Goal: Task Accomplishment & Management: Use online tool/utility

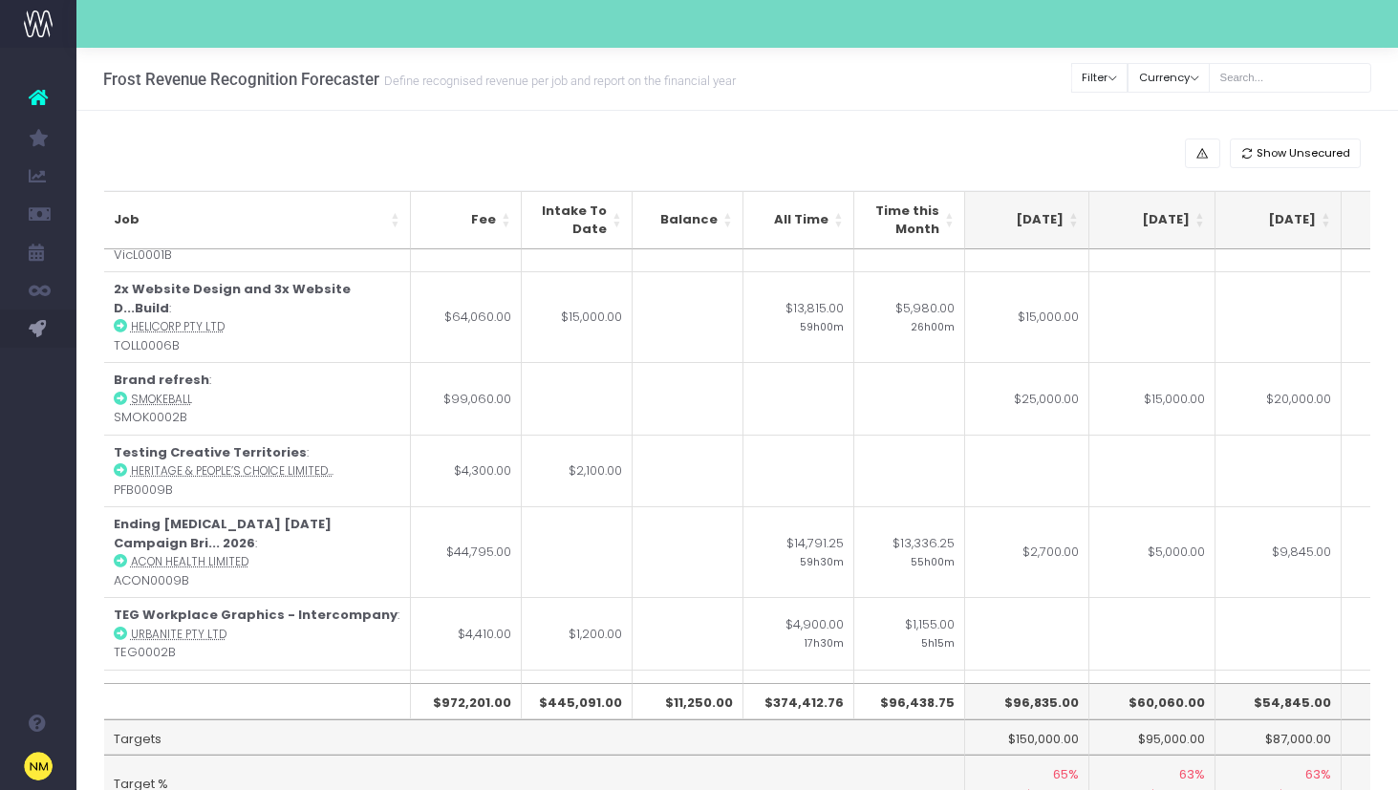
scroll to position [582, 634]
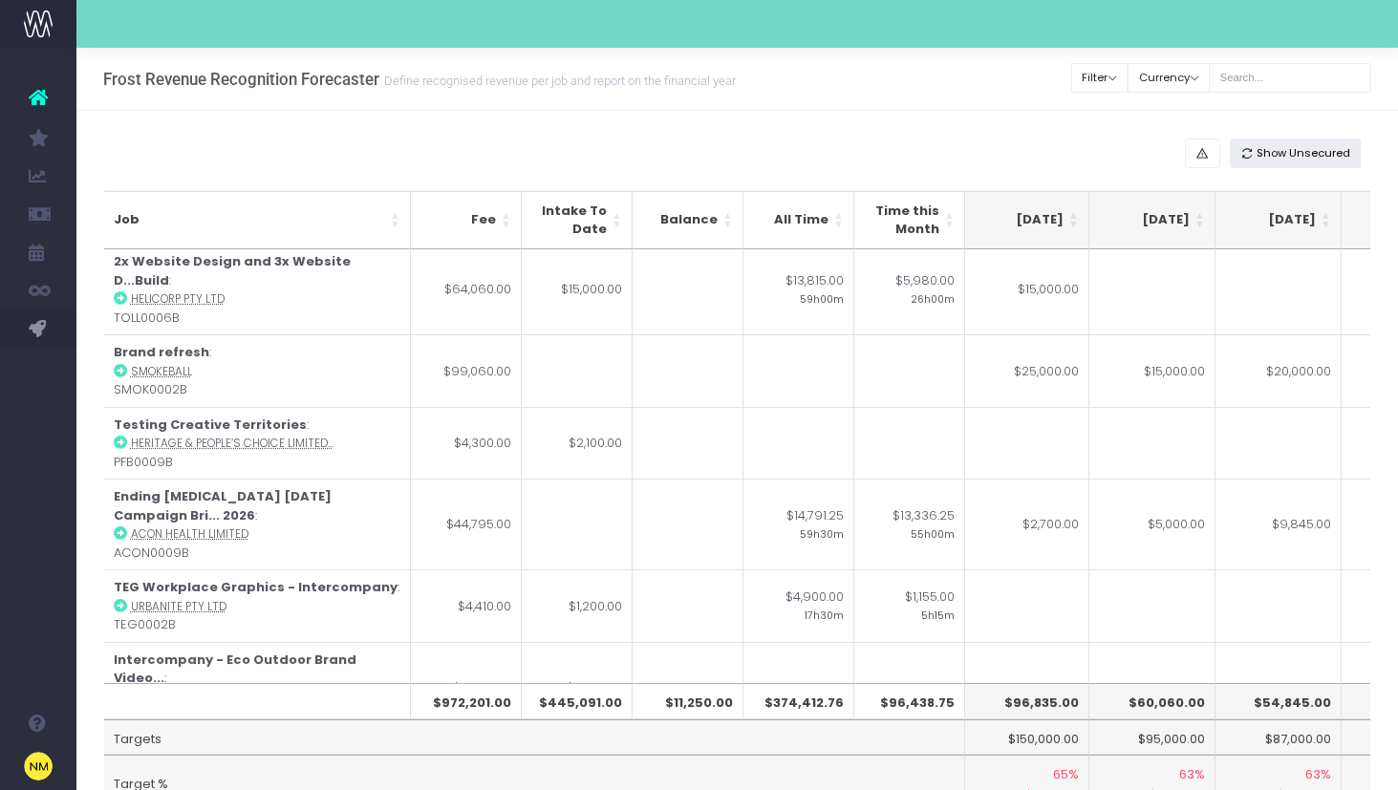
click at [1303, 154] on span "Show Unsecured" at bounding box center [1304, 153] width 94 height 16
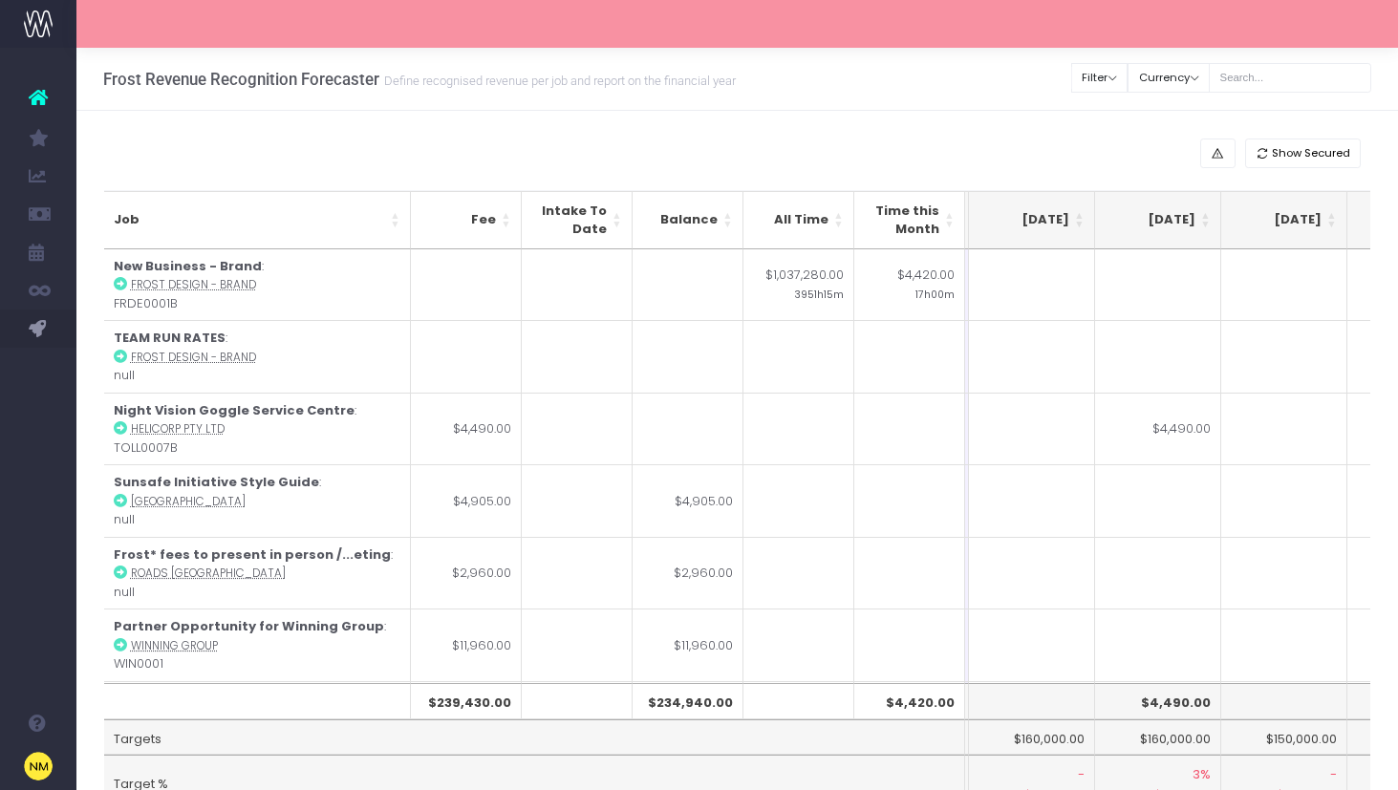
scroll to position [0, 371]
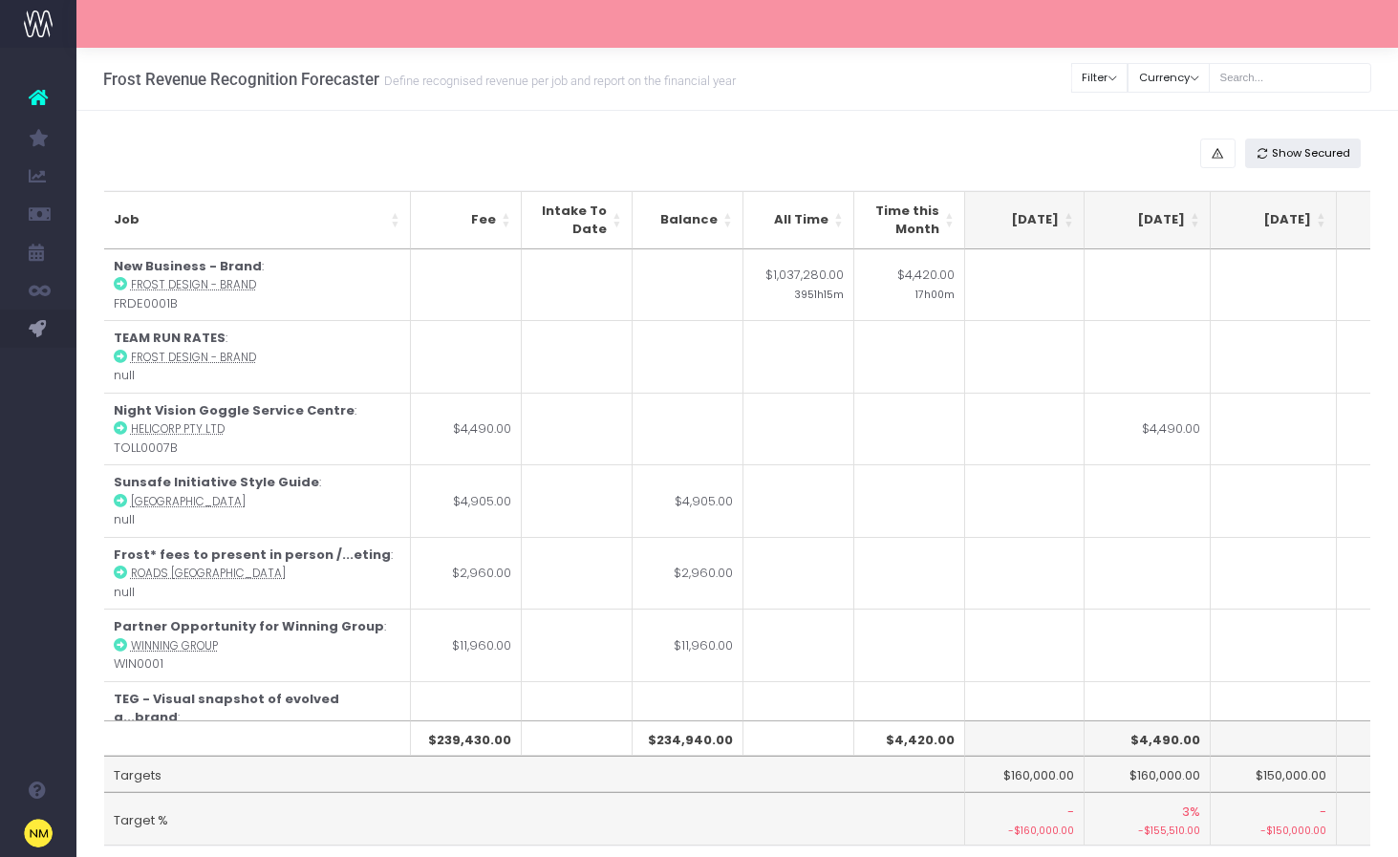
click at [1294, 150] on span "Show Secured" at bounding box center [1311, 153] width 78 height 16
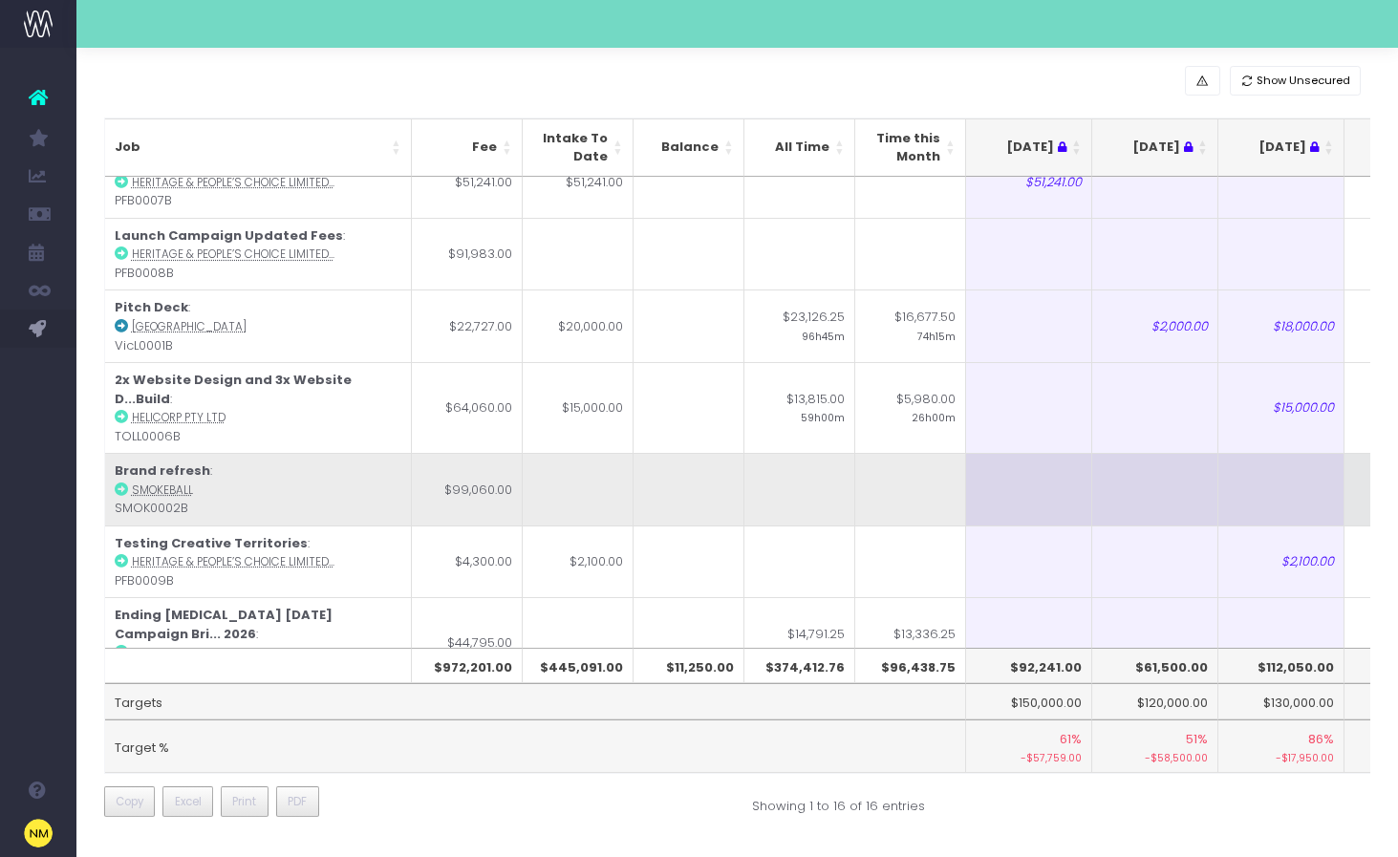
scroll to position [405, 0]
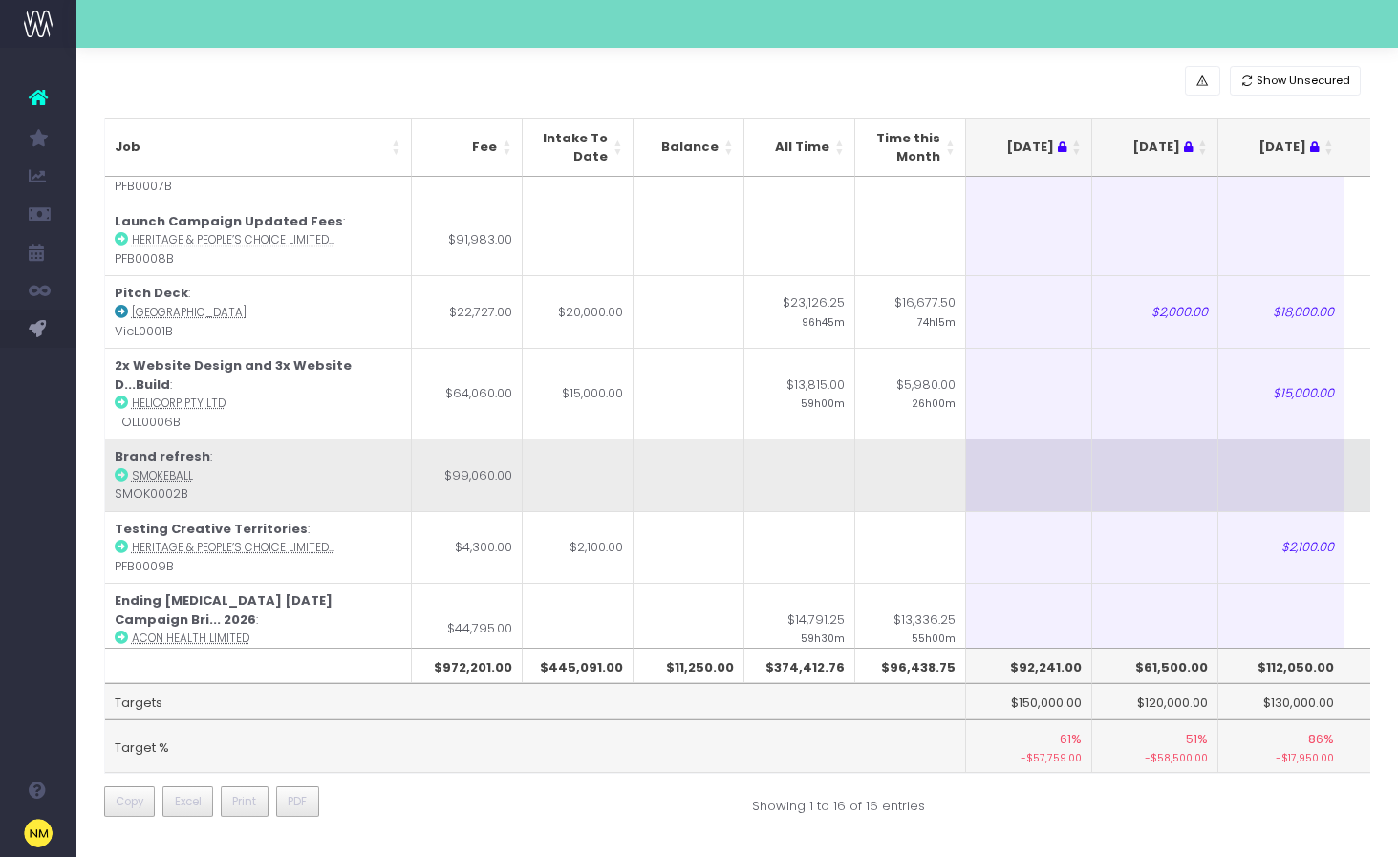
click at [272, 442] on td "Brand refresh : Smokeball SMOK0002B" at bounding box center [258, 475] width 307 height 73
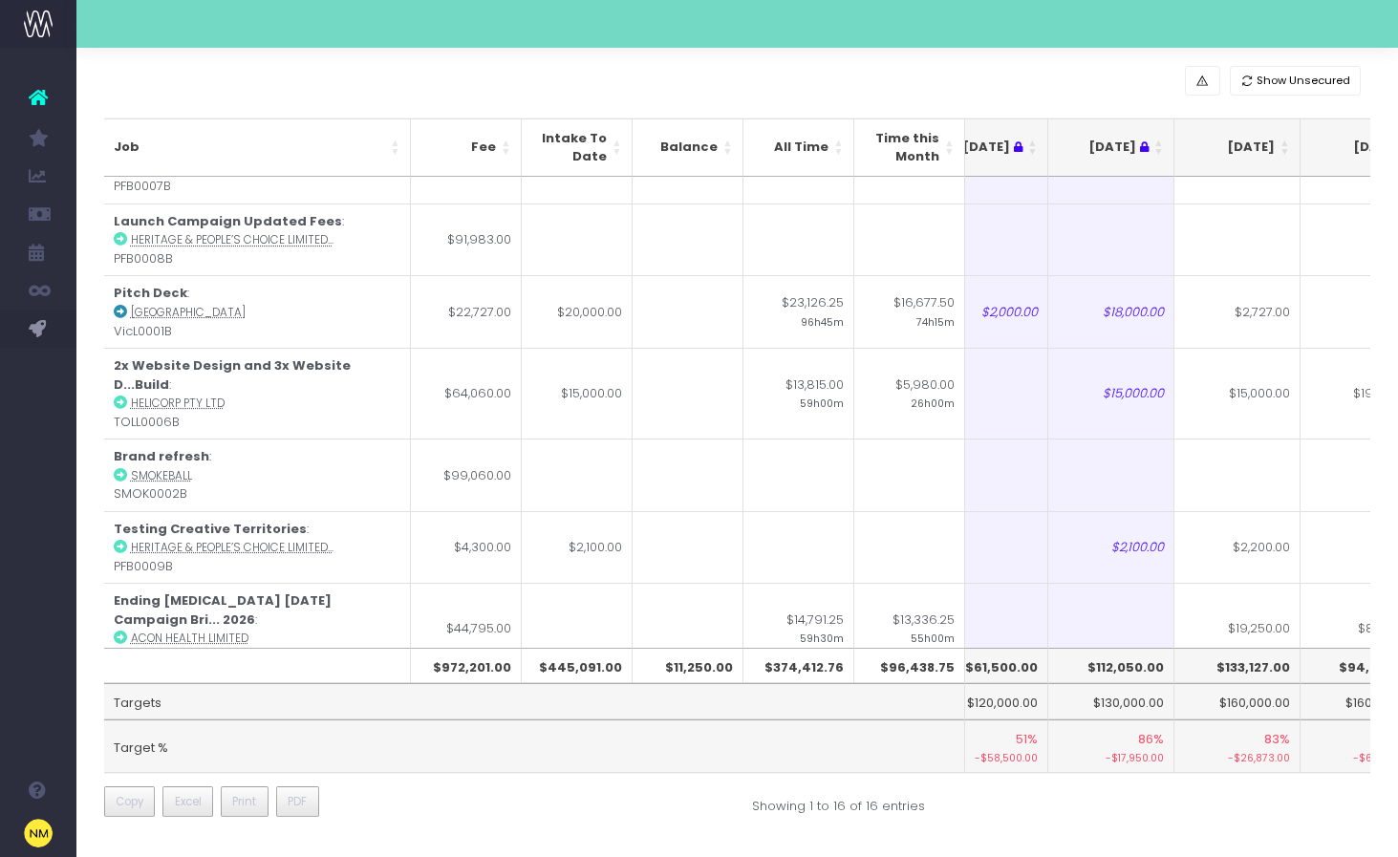
scroll to position [405, 267]
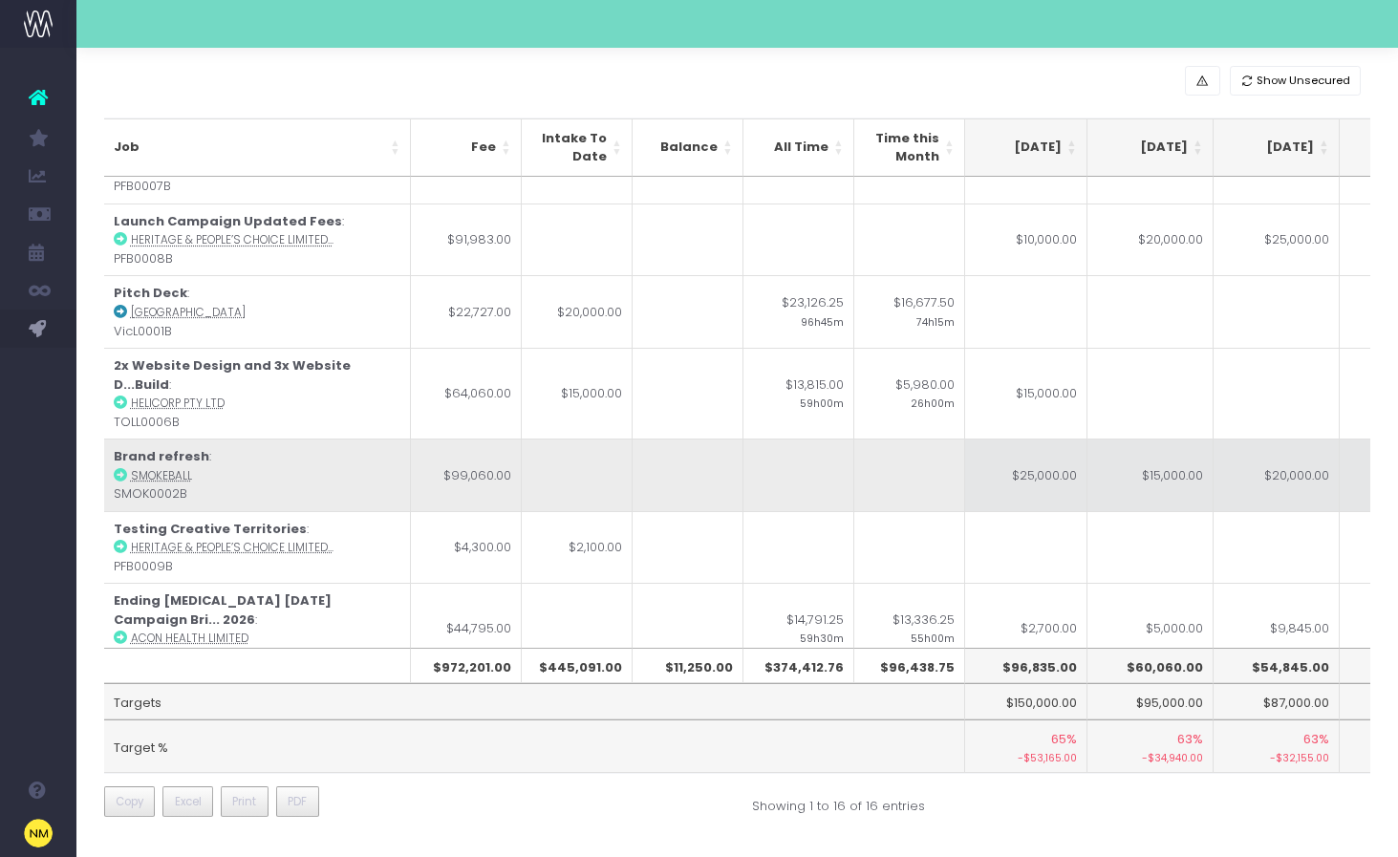
click at [1018, 457] on td "$25,000.00" at bounding box center [1024, 475] width 126 height 73
click at [1283, 448] on td "$19,060.00" at bounding box center [1291, 475] width 126 height 73
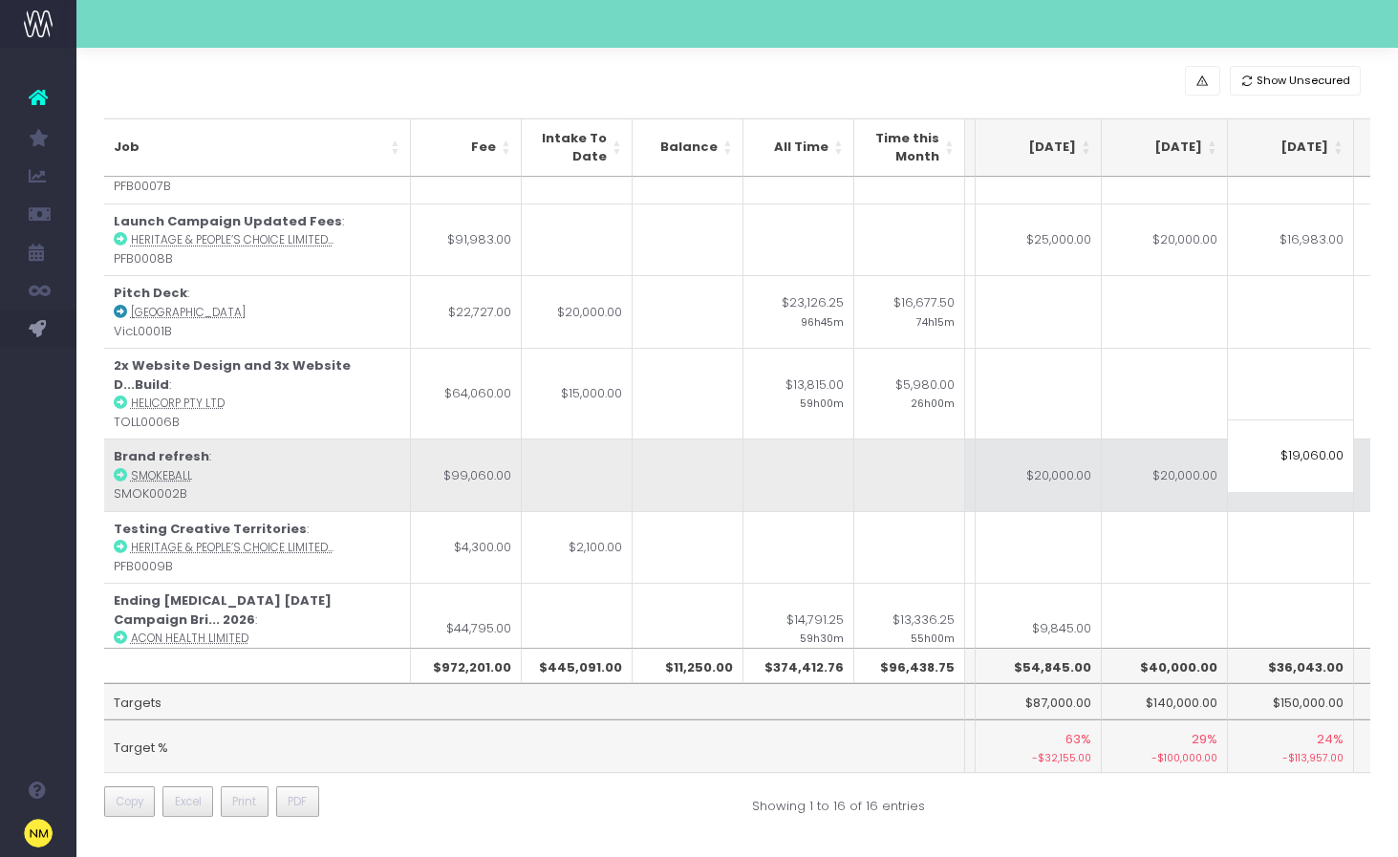
click at [1156, 454] on td "$20,000.00" at bounding box center [1165, 475] width 126 height 73
click at [1044, 460] on td "$20,000.00" at bounding box center [1039, 475] width 126 height 73
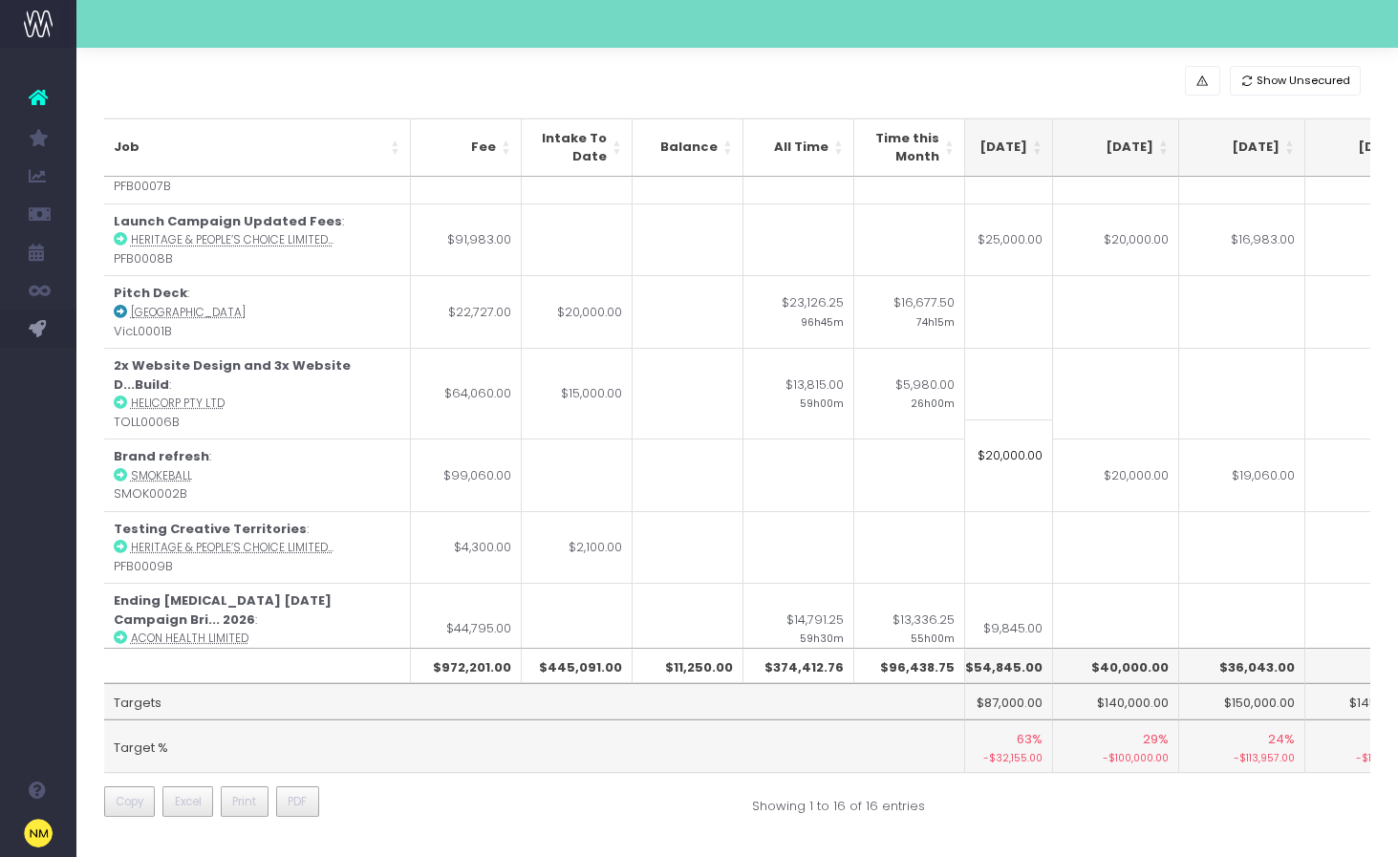
click at [212, 65] on div "Show Unsecured Job Fee Intake To Date Balance All Time Time this Month [DATE] […" at bounding box center [737, 447] width 1322 height 819
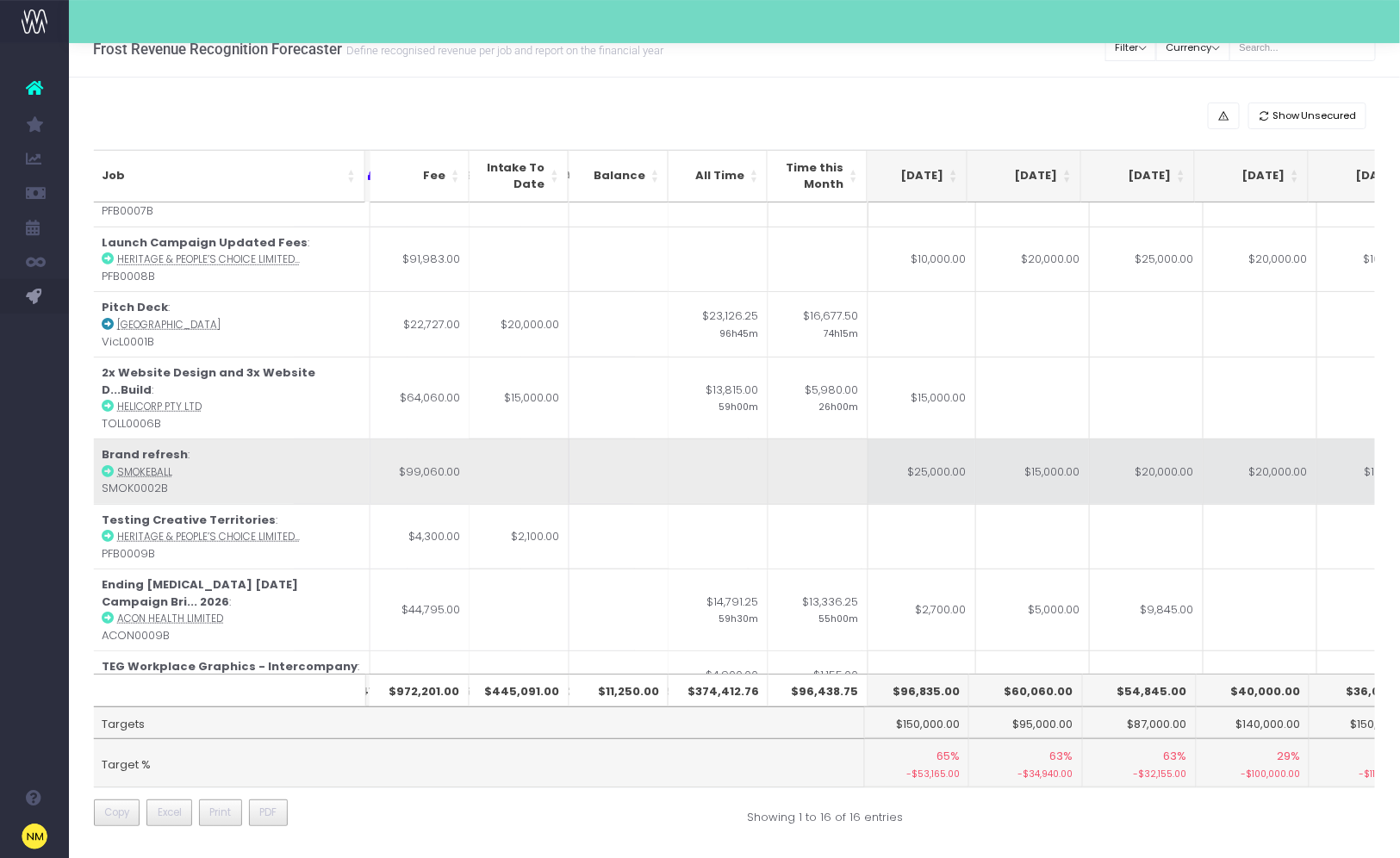
click at [935, 440] on td "$25,000.00" at bounding box center [920, 470] width 114 height 66
click at [1259, 438] on td "$19,060.00" at bounding box center [1374, 470] width 114 height 66
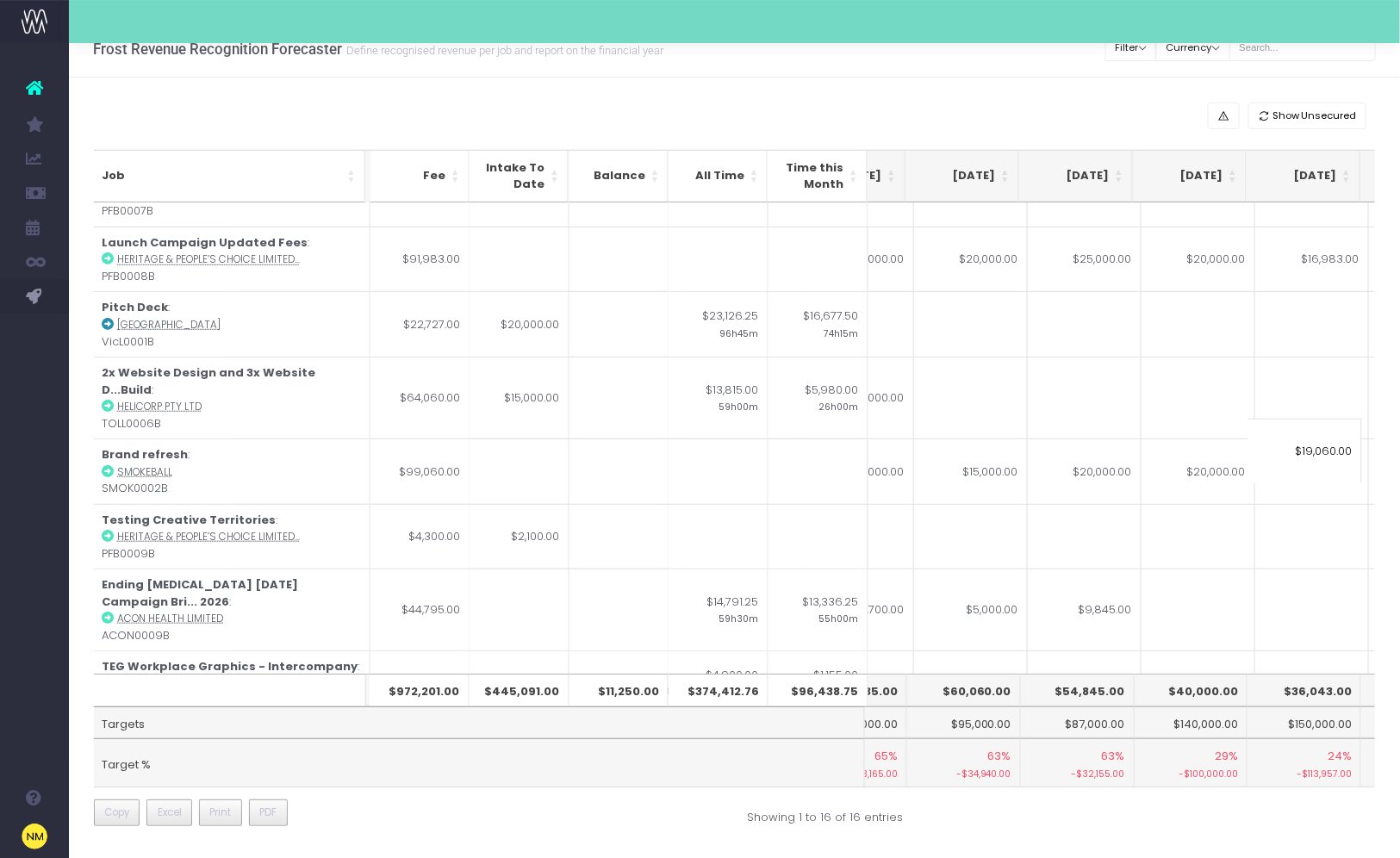
click at [883, 448] on td "$25,000.00" at bounding box center [857, 470] width 114 height 66
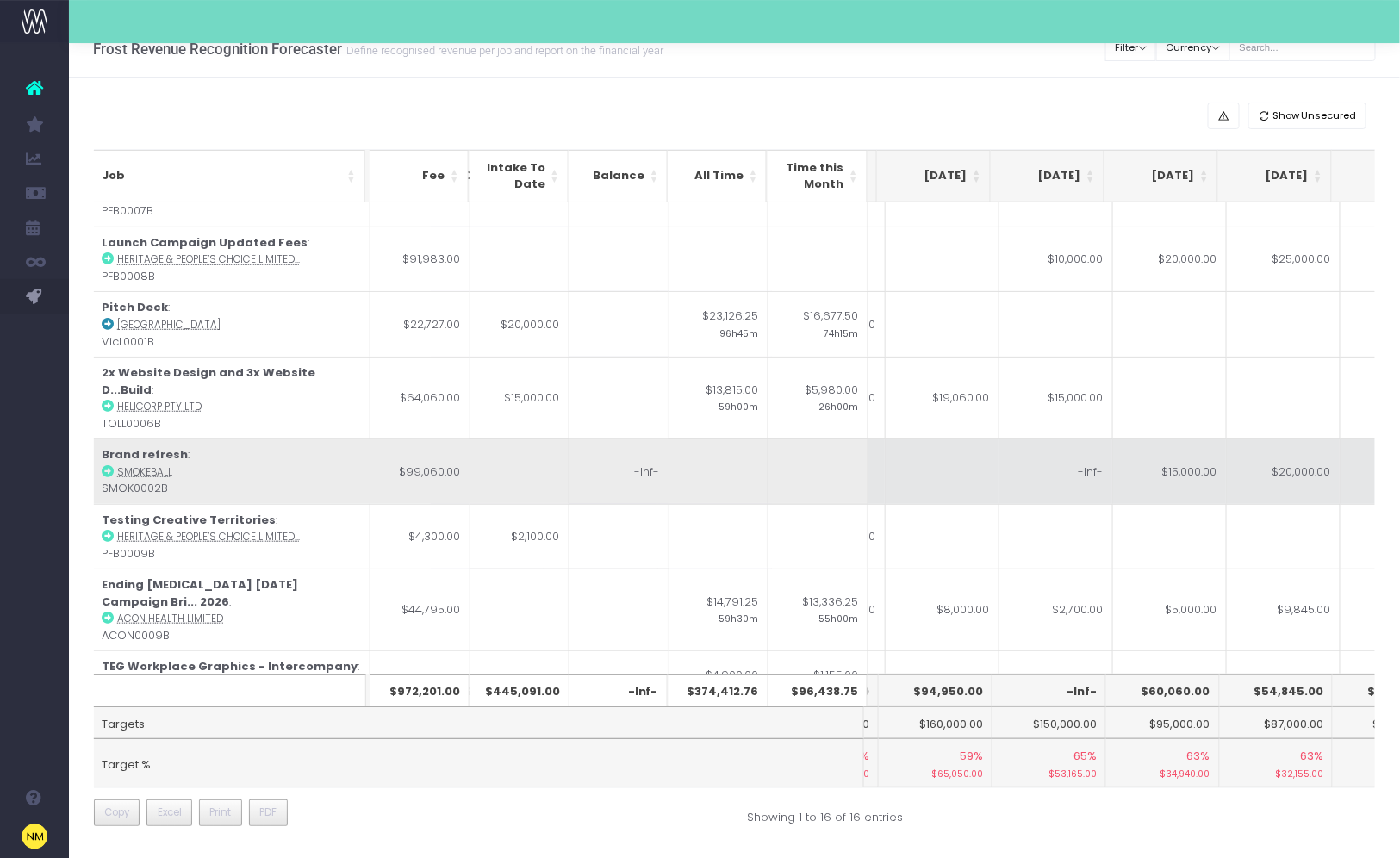
click at [1062, 448] on td "-Inf-" at bounding box center [1057, 470] width 114 height 66
type input "25000"
